Goal: Information Seeking & Learning: Learn about a topic

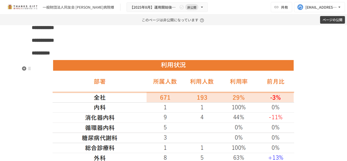
scroll to position [443, 0]
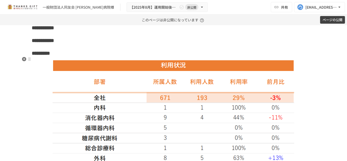
click at [122, 57] on h3 "*********" at bounding box center [173, 53] width 283 height 9
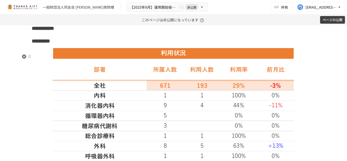
scroll to position [457, 0]
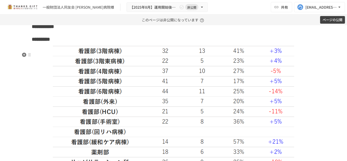
click at [211, 106] on img at bounding box center [173, 152] width 241 height 212
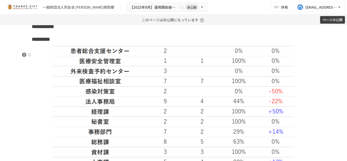
click at [211, 106] on img at bounding box center [173, 152] width 241 height 212
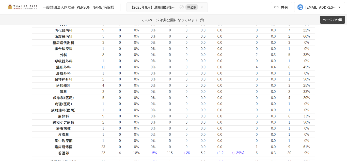
scroll to position [944, 0]
click at [211, 106] on img at bounding box center [173, 75] width 283 height 161
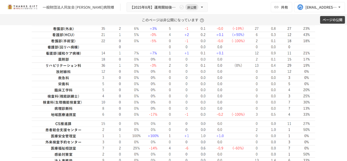
click at [211, 106] on img at bounding box center [173, 56] width 283 height 123
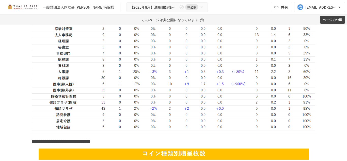
click at [211, 106] on img at bounding box center [173, 62] width 283 height 135
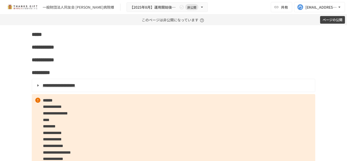
scroll to position [424, 0]
click at [146, 77] on h3 "*********" at bounding box center [173, 72] width 283 height 9
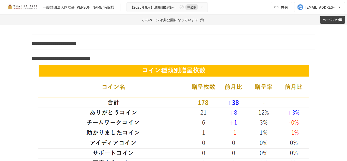
scroll to position [898, 0]
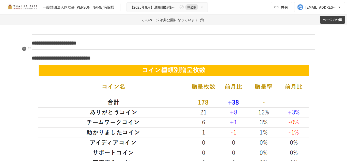
click at [130, 47] on h3 "**********" at bounding box center [173, 43] width 283 height 9
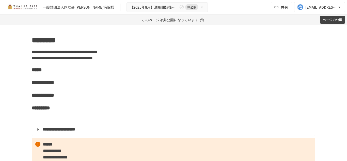
scroll to position [389, 0]
click at [86, 121] on p at bounding box center [173, 117] width 283 height 7
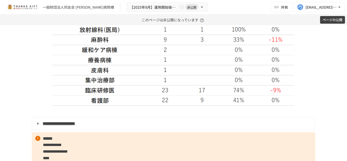
scroll to position [673, 0]
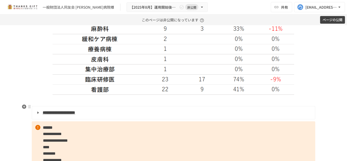
click at [198, 104] on p at bounding box center [173, 100] width 283 height 7
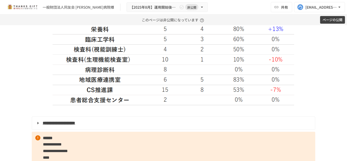
scroll to position [888, 0]
click at [159, 114] on p at bounding box center [173, 110] width 283 height 7
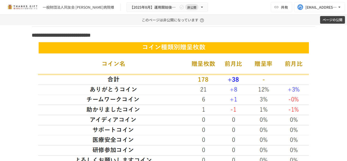
scroll to position [1600, 0]
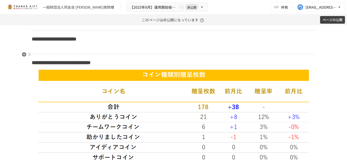
click at [105, 52] on p at bounding box center [173, 48] width 283 height 7
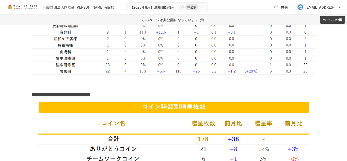
scroll to position [1741, 0]
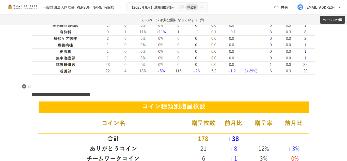
click at [229, 83] on p at bounding box center [173, 80] width 283 height 7
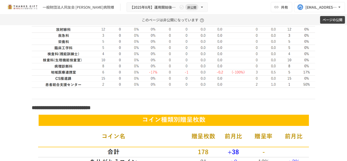
scroll to position [1869, 0]
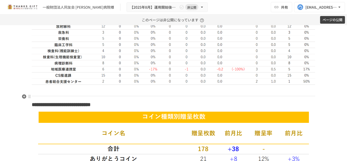
click at [176, 94] on p at bounding box center [173, 90] width 283 height 7
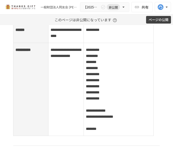
scroll to position [123, 0]
